Goal: Obtain resource: Download file/media

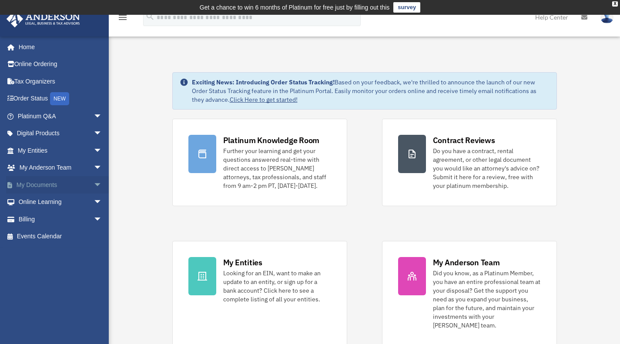
click at [46, 184] on link "My Documents arrow_drop_down" at bounding box center [60, 184] width 109 height 17
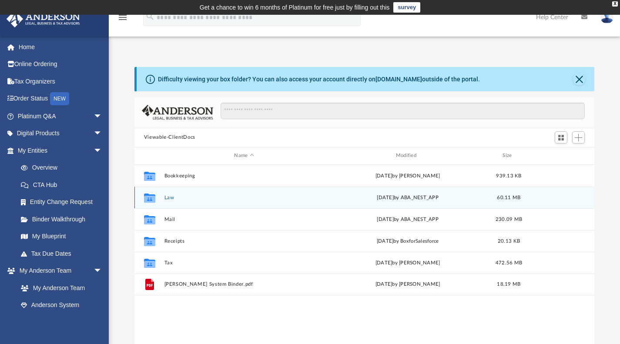
scroll to position [191, 453]
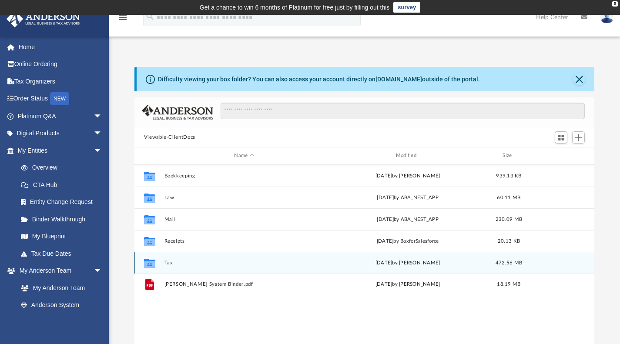
click at [173, 265] on button "Tax" at bounding box center [244, 263] width 160 height 6
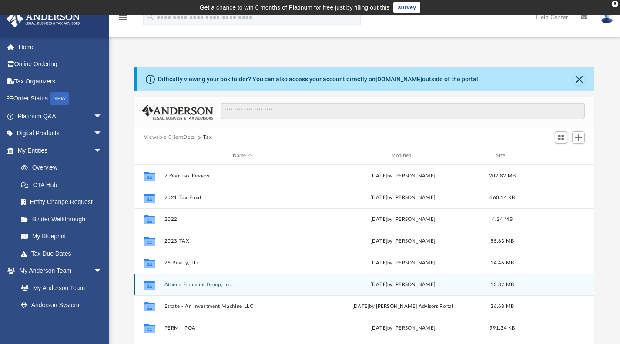
click at [172, 285] on button "Athena Financial Group, Inc." at bounding box center [242, 284] width 157 height 6
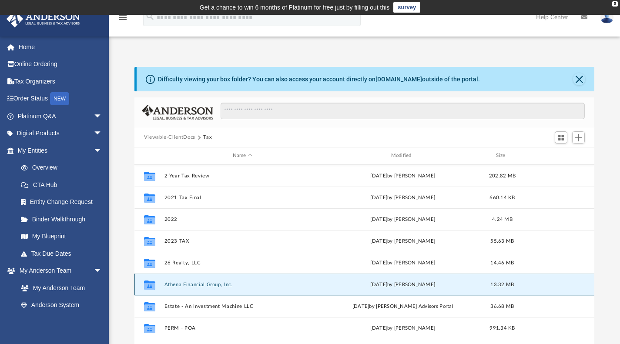
click at [172, 285] on button "Athena Financial Group, Inc." at bounding box center [242, 284] width 157 height 6
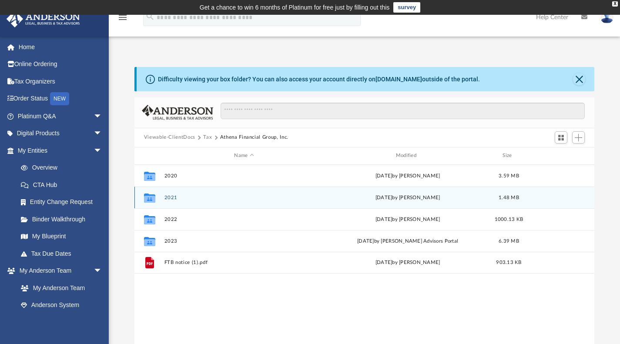
click at [175, 200] on div "Collaborated Folder 2021 [DATE] by [PERSON_NAME] 1.48 MB" at bounding box center [364, 198] width 460 height 22
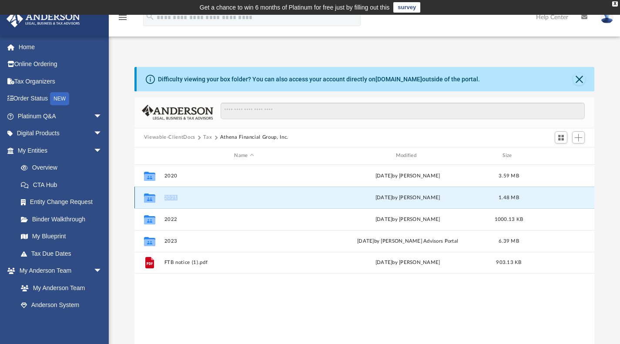
click at [175, 200] on div "Collaborated Folder 2021 [DATE] by [PERSON_NAME] 1.48 MB" at bounding box center [364, 198] width 460 height 22
click at [170, 196] on button "2021" at bounding box center [244, 197] width 160 height 6
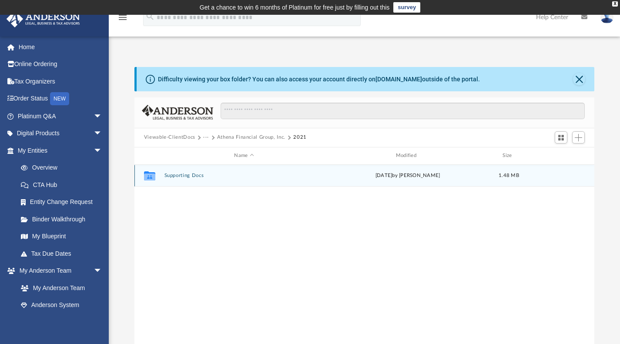
click at [171, 180] on div "Collaborated Folder Supporting Docs [DATE] by [PERSON_NAME] 1.48 MB" at bounding box center [364, 176] width 460 height 22
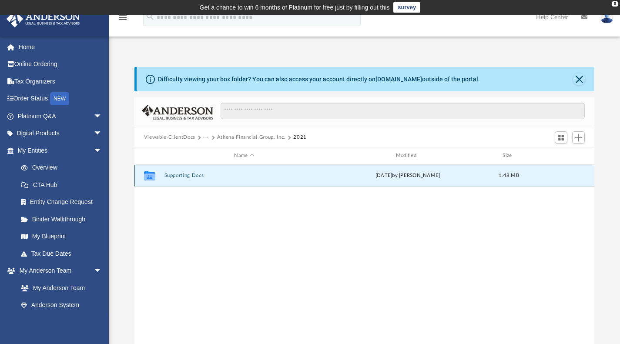
click at [171, 180] on div "Collaborated Folder Supporting Docs [DATE] by [PERSON_NAME] 1.48 MB" at bounding box center [364, 176] width 460 height 22
click at [153, 175] on icon "grid" at bounding box center [149, 177] width 11 height 7
click at [188, 180] on div "Collaborated Folder Supporting Docs [DATE] by [PERSON_NAME] 1.48 MB" at bounding box center [364, 176] width 460 height 22
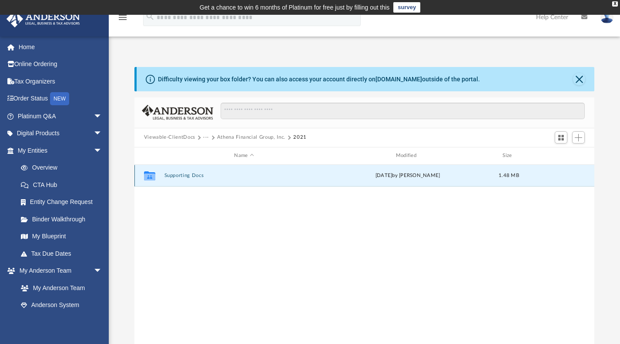
click at [146, 177] on icon "grid" at bounding box center [149, 177] width 11 height 7
click at [157, 177] on div "Collaborated Folder" at bounding box center [150, 176] width 22 height 14
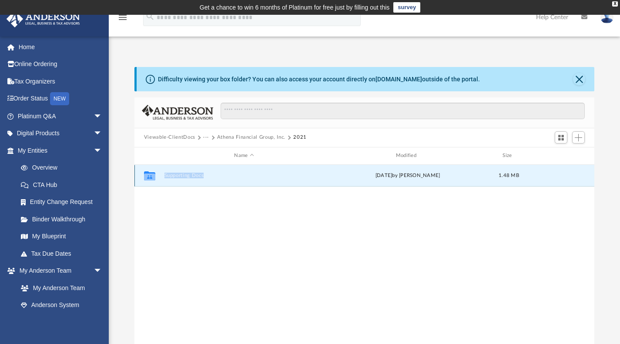
click at [202, 173] on button "Supporting Docs" at bounding box center [244, 176] width 160 height 6
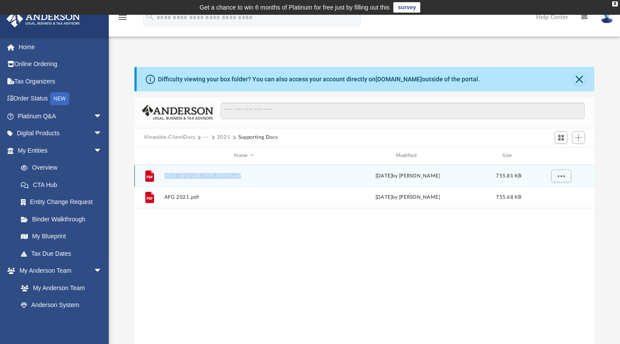
click at [207, 174] on button "2021 AFG USE THIS FORM.pdf" at bounding box center [244, 176] width 160 height 6
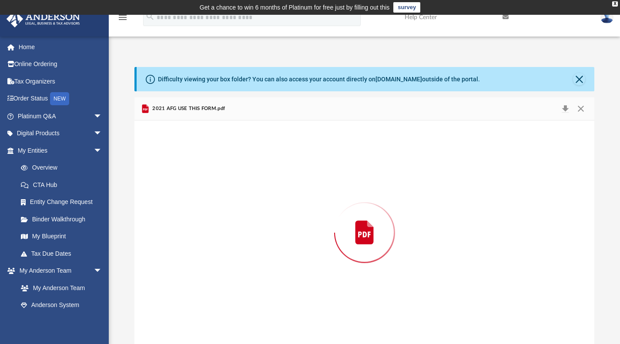
scroll to position [1, 0]
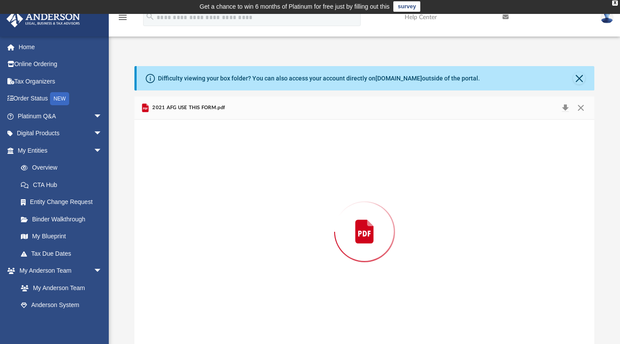
click at [207, 174] on div "Preview" at bounding box center [364, 232] width 460 height 224
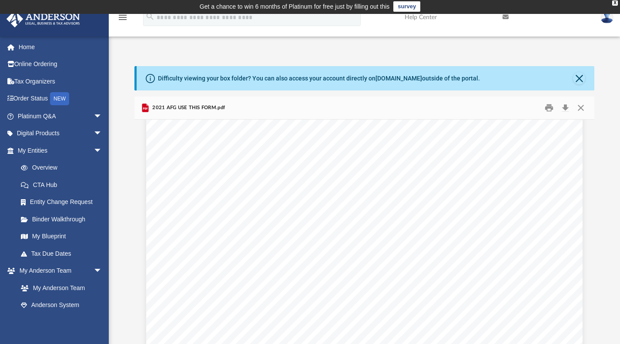
scroll to position [6433, 0]
